Goal: Use online tool/utility: Utilize a website feature to perform a specific function

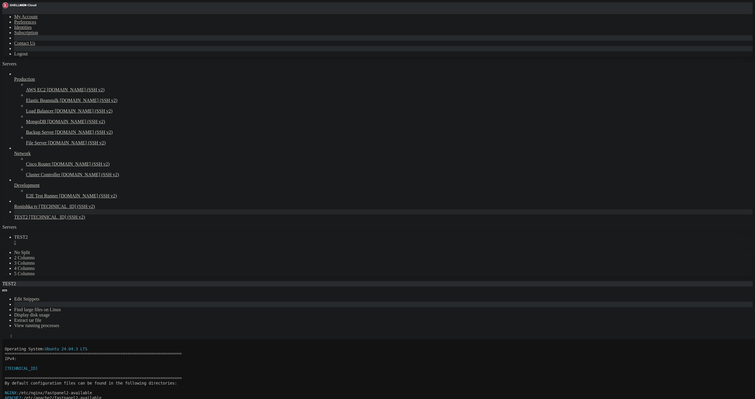
scroll to position [54, 0]
drag, startPoint x: 169, startPoint y: 682, endPoint x: 245, endPoint y: 681, distance: 76.7
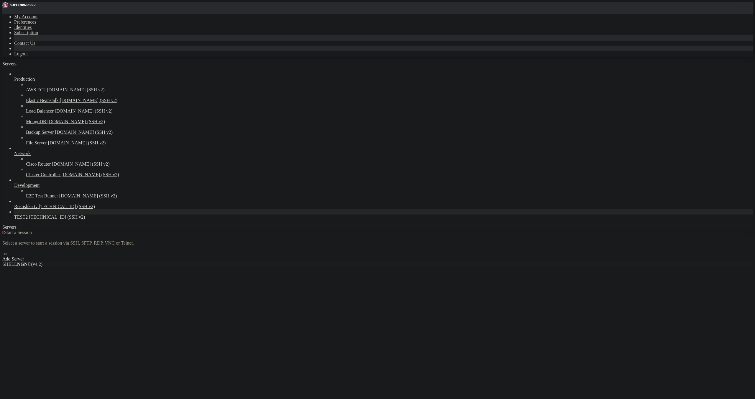
click at [28, 220] on span "TEST2" at bounding box center [21, 217] width 14 height 5
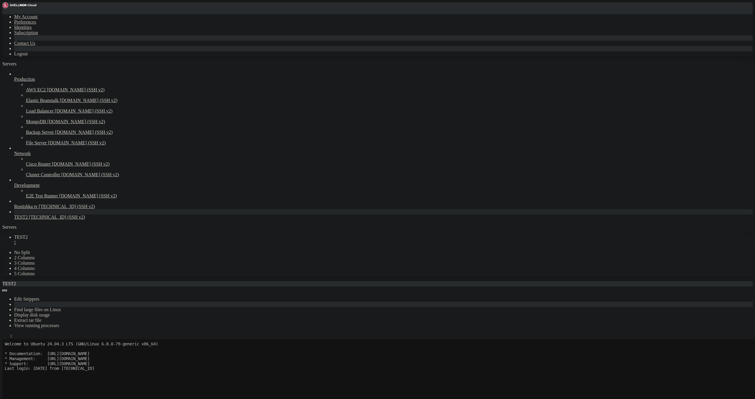
scroll to position [34, 0]
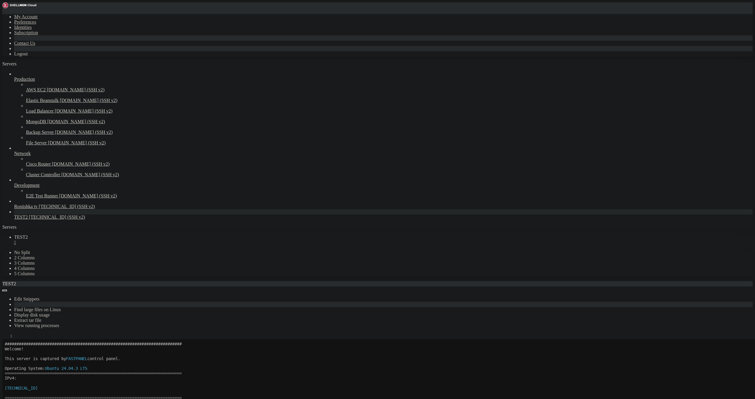
drag, startPoint x: 5, startPoint y: 566, endPoint x: 95, endPoint y: 561, distance: 90.4
drag, startPoint x: 169, startPoint y: 474, endPoint x: 289, endPoint y: 475, distance: 119.8
drag, startPoint x: 177, startPoint y: 476, endPoint x: 172, endPoint y: 477, distance: 5.2
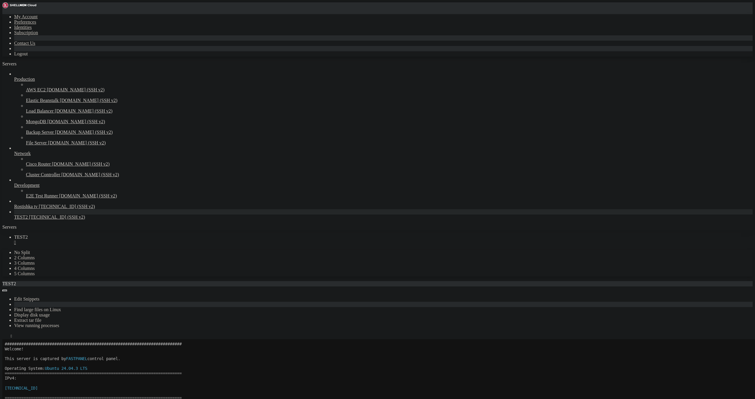
drag, startPoint x: 169, startPoint y: 473, endPoint x: 251, endPoint y: 474, distance: 81.7
drag, startPoint x: 170, startPoint y: 582, endPoint x: 246, endPoint y: 579, distance: 76.1
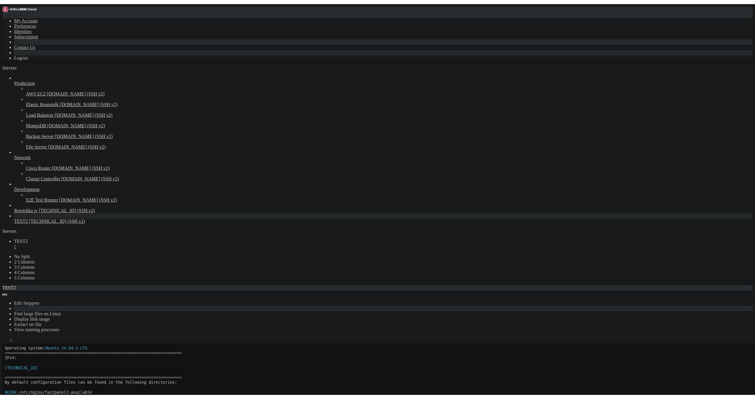
scroll to position [49, 0]
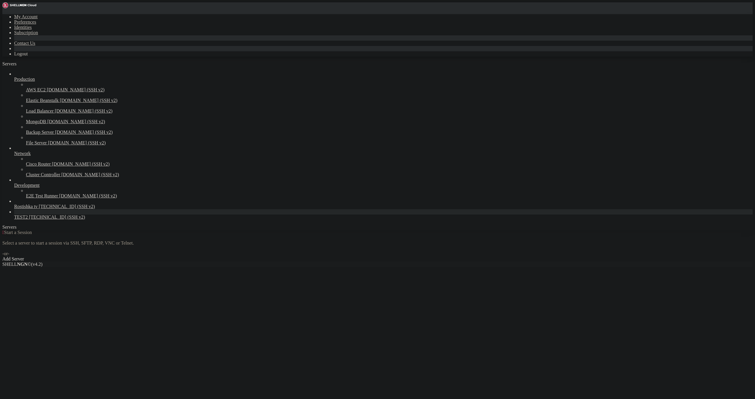
click at [32, 220] on span "[TECHNICAL_ID] (SSH v2)" at bounding box center [57, 217] width 56 height 5
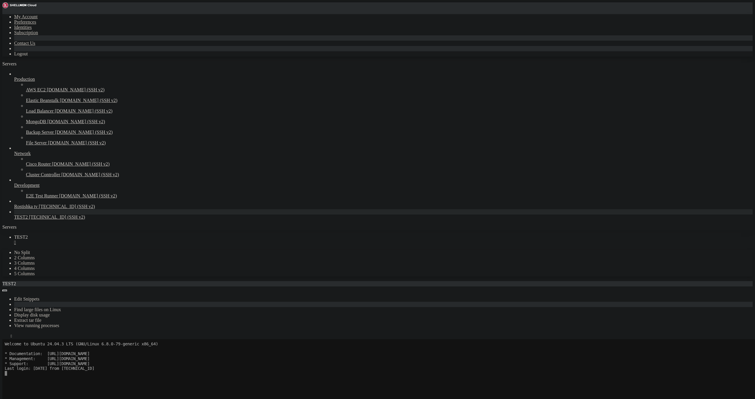
scroll to position [34, 0]
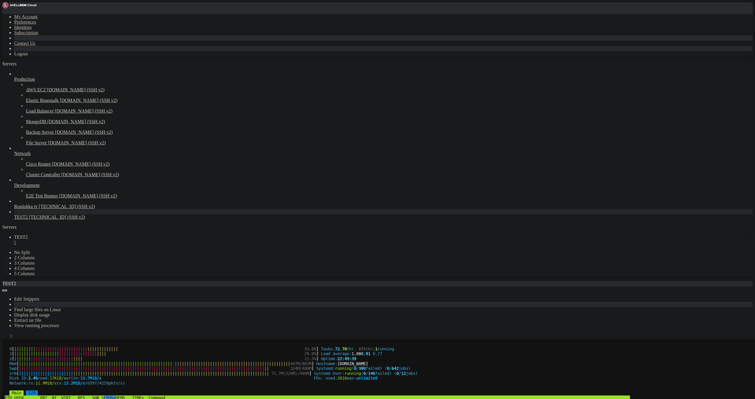
scroll to position [34, 0]
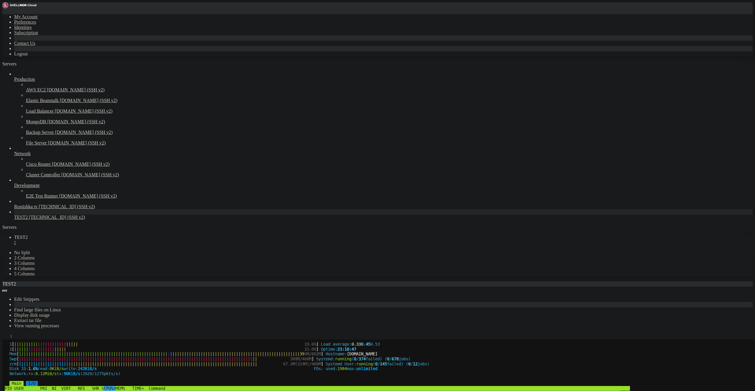
scroll to position [44, 0]
